Goal: Transaction & Acquisition: Purchase product/service

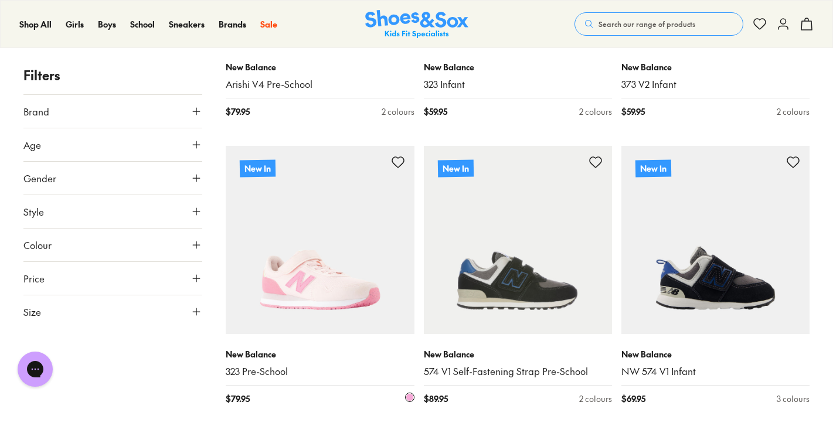
scroll to position [318, 0]
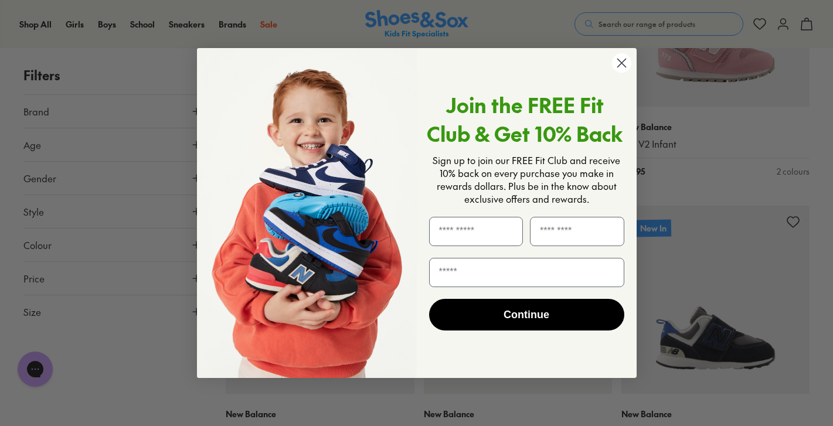
click at [195, 310] on div "Close dialog Join the FREE Fit Club & Get 10% Back Sign up to join our FREE Fit…" at bounding box center [416, 212] width 463 height 353
click at [610, 71] on div "Join the FREE Fit Club & Get 10% Back Sign up to join our FREE Fit Club and rec…" at bounding box center [522, 213] width 211 height 306
click at [616, 67] on circle "Close dialog" at bounding box center [620, 62] width 19 height 19
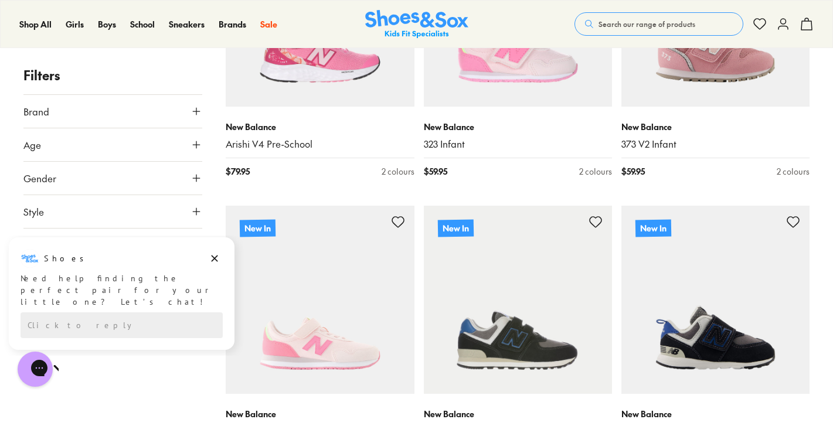
scroll to position [356, 0]
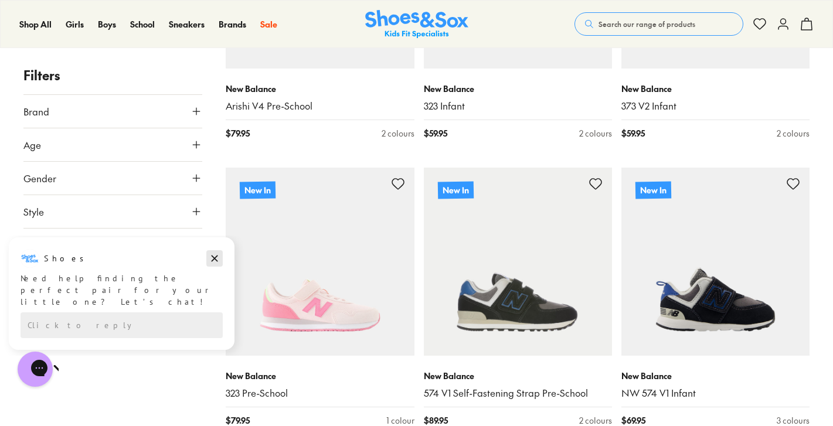
click at [213, 258] on icon "Dismiss campaign" at bounding box center [215, 258] width 6 height 6
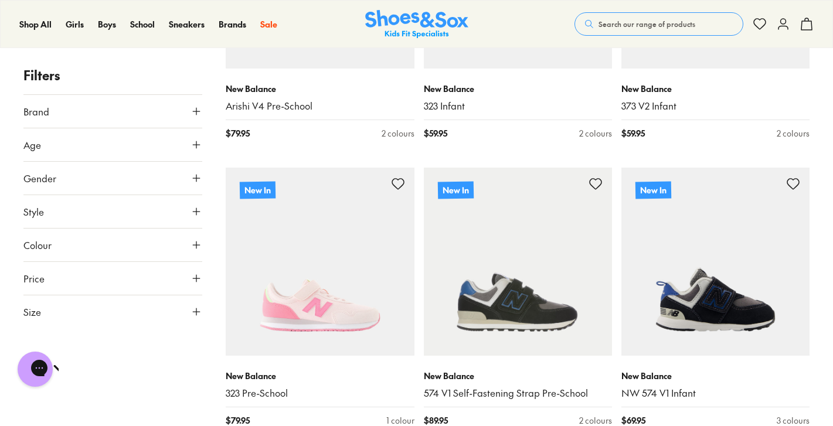
click at [193, 306] on icon at bounding box center [196, 312] width 12 height 12
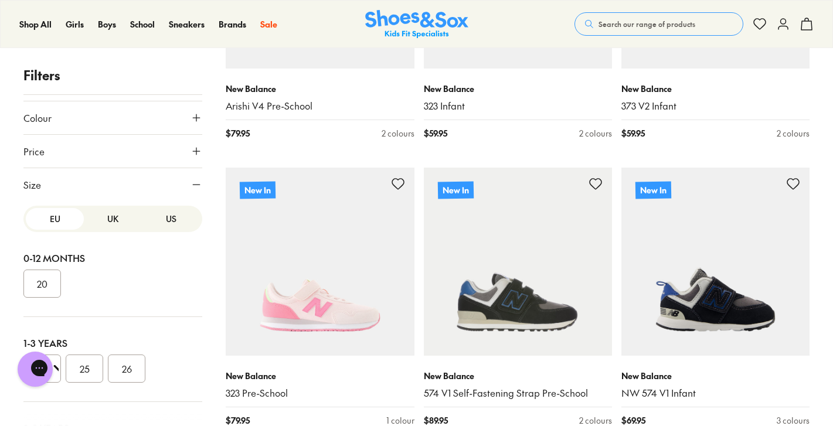
scroll to position [0, 0]
click at [156, 214] on button "US" at bounding box center [171, 219] width 58 height 22
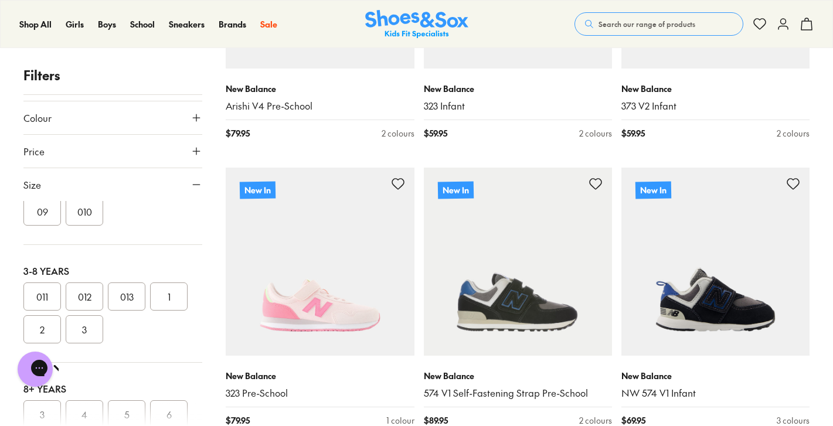
scroll to position [213, 0]
click at [81, 305] on button "3" at bounding box center [84, 306] width 37 height 28
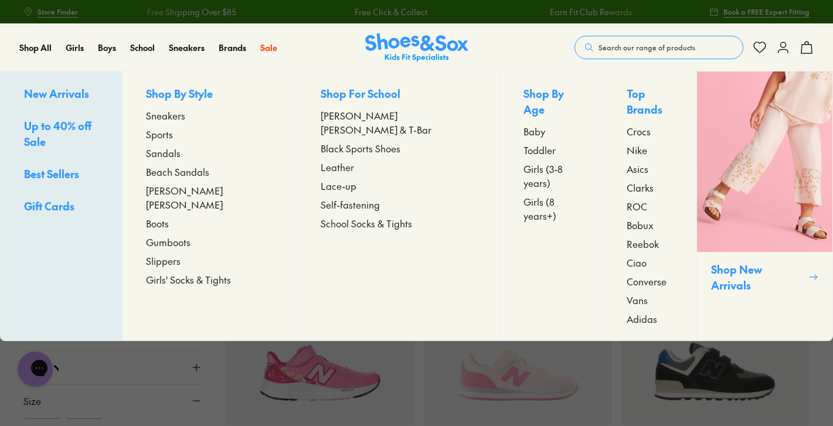
click at [185, 115] on span "Sneakers" at bounding box center [165, 115] width 39 height 14
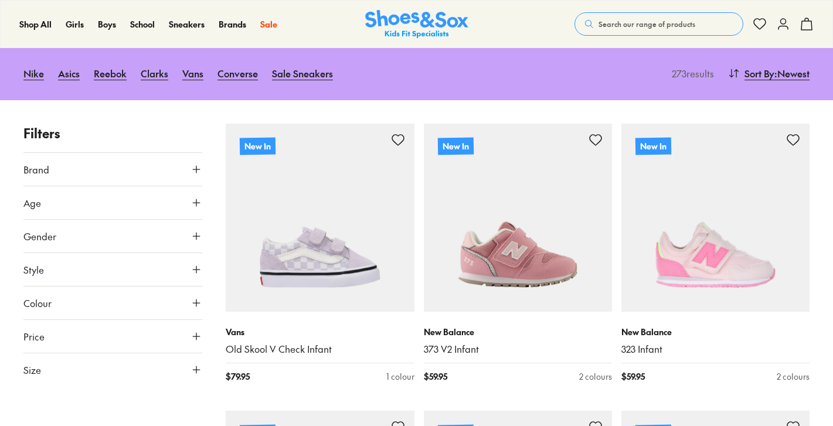
click at [195, 367] on icon at bounding box center [196, 370] width 12 height 12
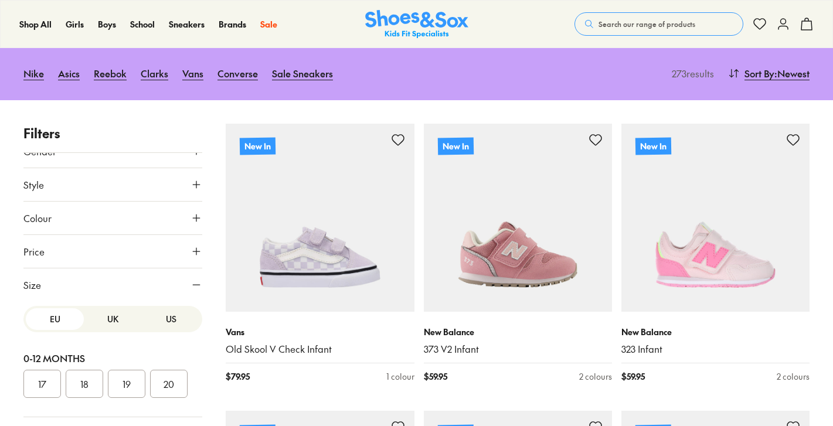
click at [163, 319] on button "US" at bounding box center [171, 319] width 58 height 22
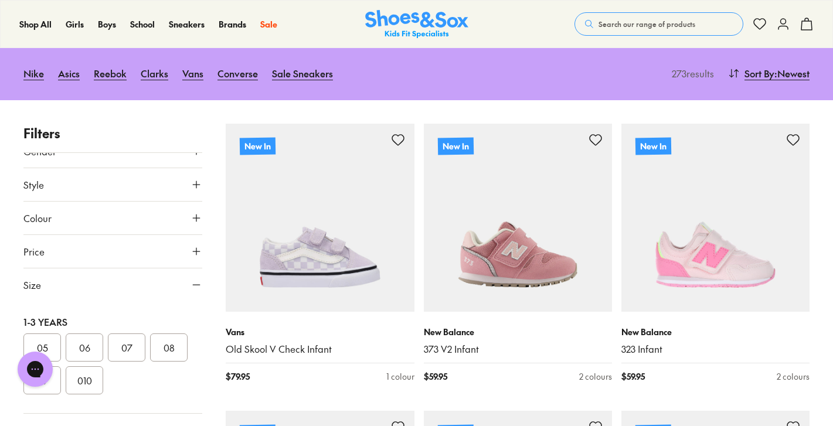
scroll to position [238, 0]
click at [79, 382] on button "3" at bounding box center [84, 381] width 37 height 28
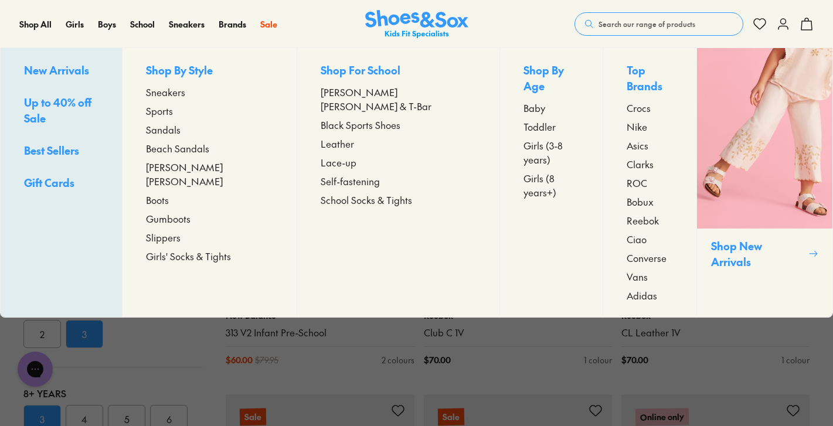
scroll to position [6474, 0]
